Goal: Transaction & Acquisition: Obtain resource

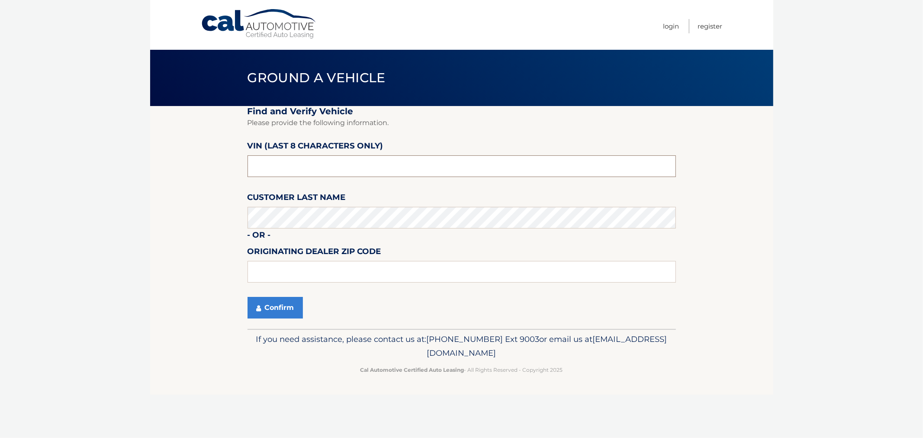
click at [368, 165] on input "text" at bounding box center [462, 166] width 429 height 22
paste input "NN463951"
type input "NN463951"
click at [269, 313] on button "Confirm" at bounding box center [275, 308] width 55 height 22
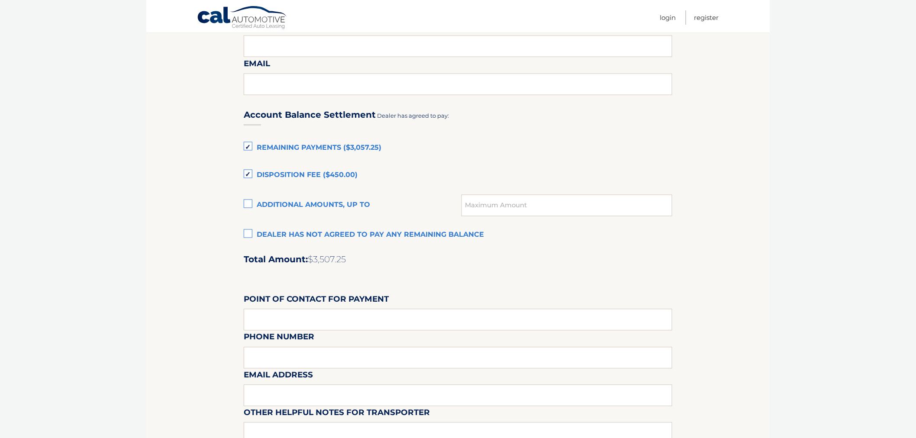
scroll to position [529, 0]
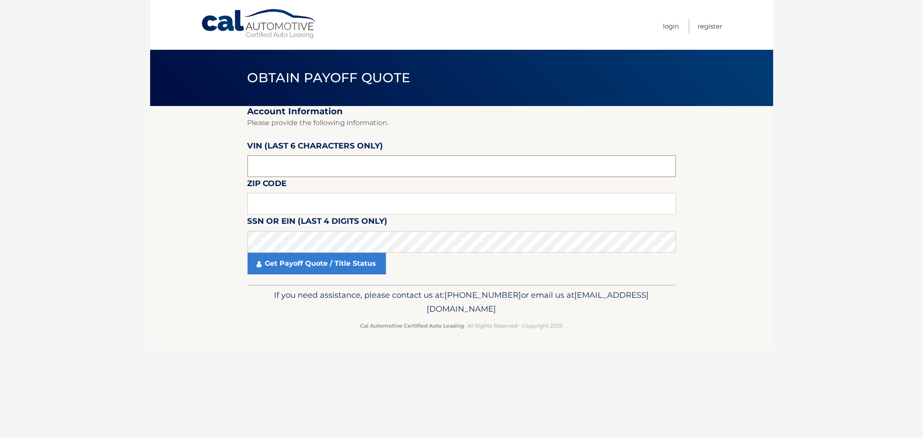
click at [322, 169] on input "text" at bounding box center [462, 166] width 429 height 22
paste input "463951"
type input "463951"
type input "07866"
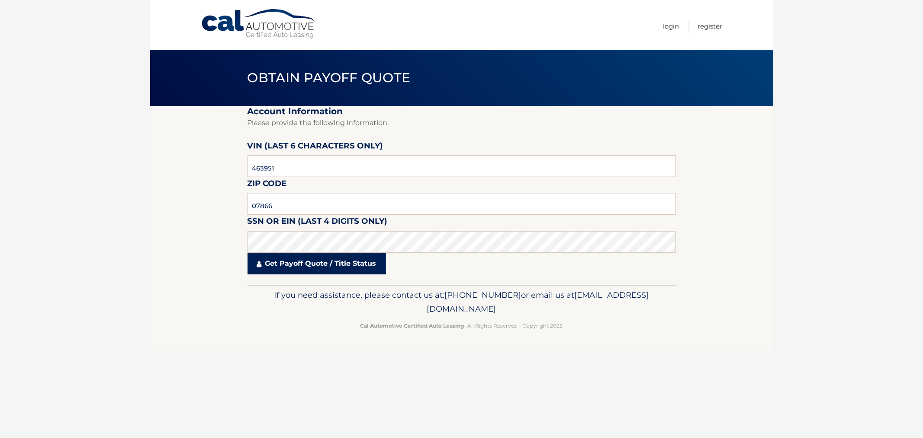
click at [279, 269] on link "Get Payoff Quote / Title Status" at bounding box center [317, 264] width 139 height 22
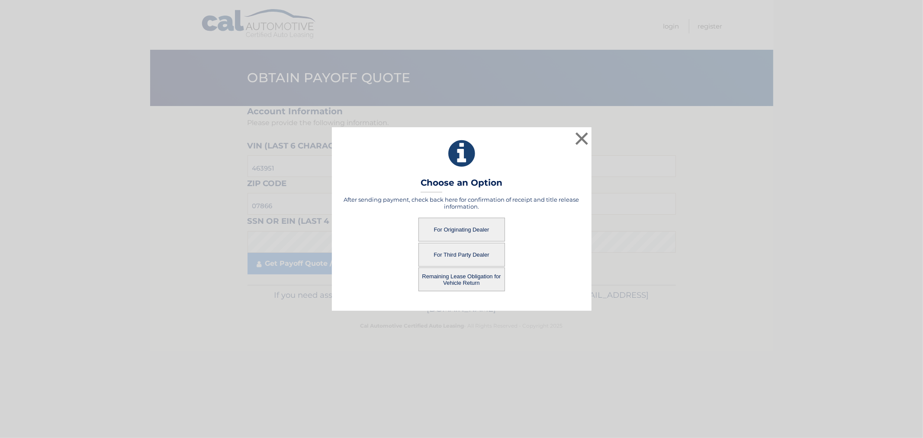
click at [470, 224] on button "For Originating Dealer" at bounding box center [462, 230] width 87 height 24
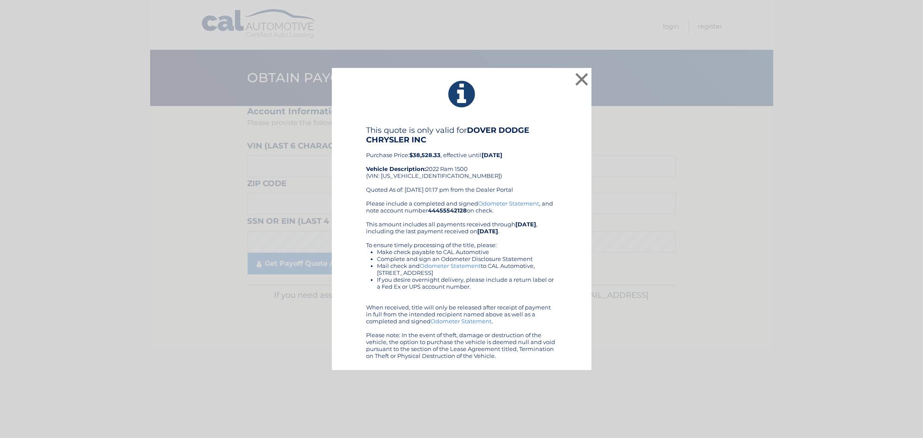
click at [406, 176] on div "This quote is only valid for DOVER DODGE CHRYSLER INC Purchase Price: $38,528.3…" at bounding box center [462, 163] width 190 height 74
copy div "[US_VEHICLE_IDENTIFICATION_NUMBER]"
click at [563, 140] on div "This quote is only valid for DOVER DODGE CHRYSLER INC Purchase Price: $38,528.3…" at bounding box center [462, 243] width 238 height 234
